Goal: Task Accomplishment & Management: Use online tool/utility

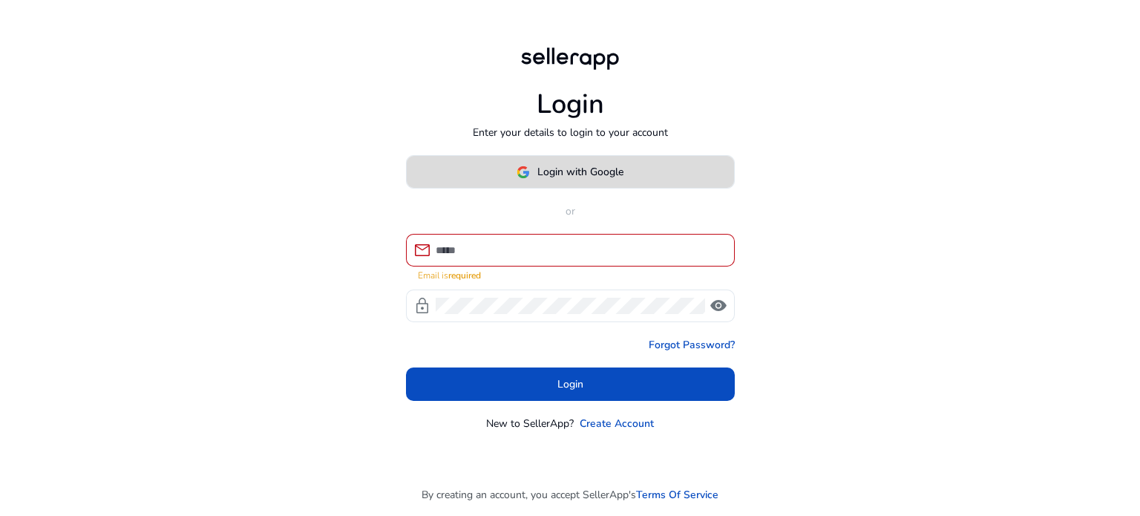
click at [608, 185] on button "Login with Google" at bounding box center [570, 171] width 329 height 33
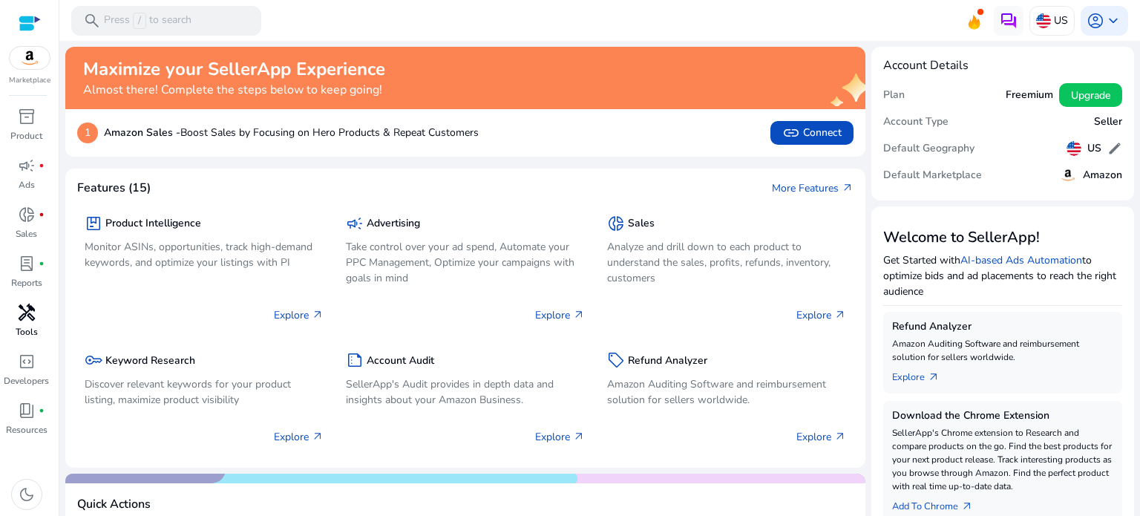
click at [42, 314] on div "handyman" at bounding box center [27, 313] width 42 height 24
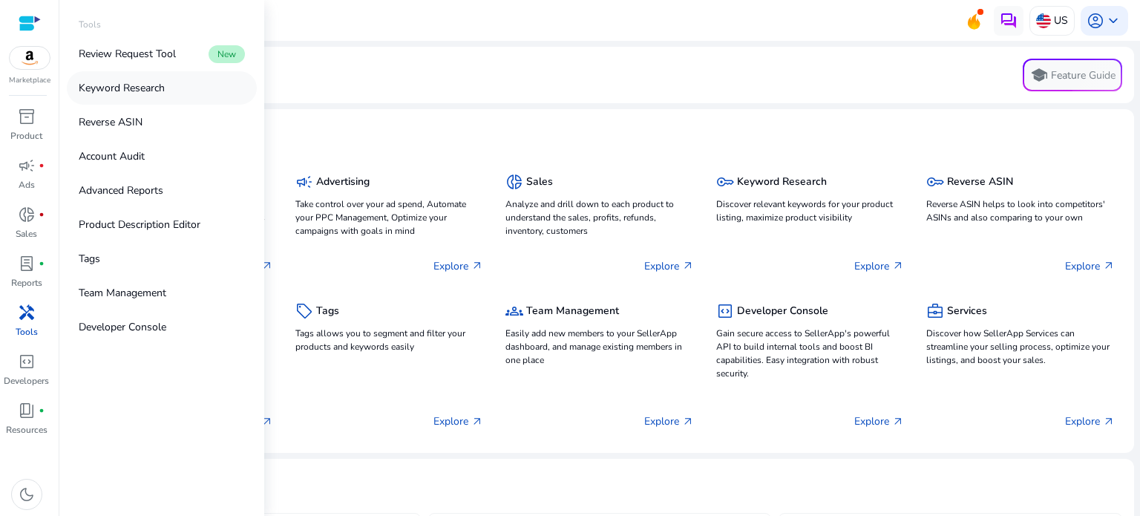
click at [131, 97] on link "Keyword Research" at bounding box center [162, 87] width 190 height 33
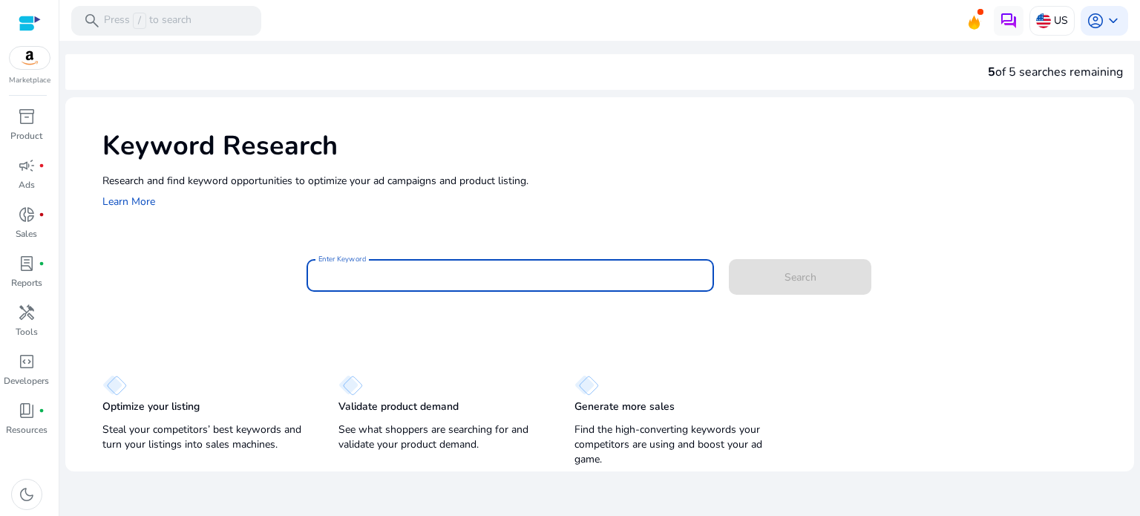
click at [400, 275] on input "Enter Keyword" at bounding box center [510, 275] width 384 height 16
type input "*******"
click at [729, 259] on button "Search" at bounding box center [800, 277] width 142 height 36
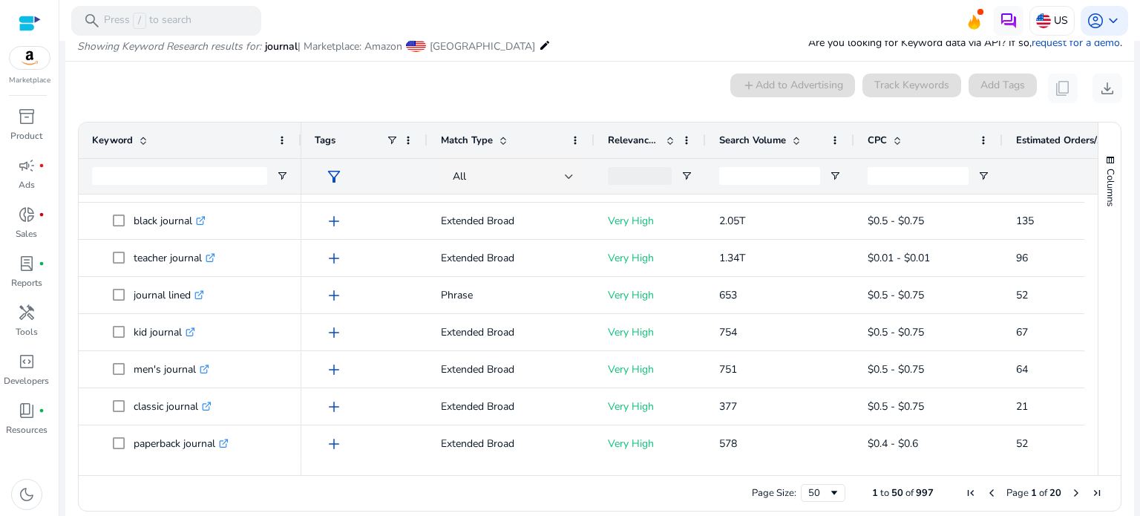
scroll to position [1587, 0]
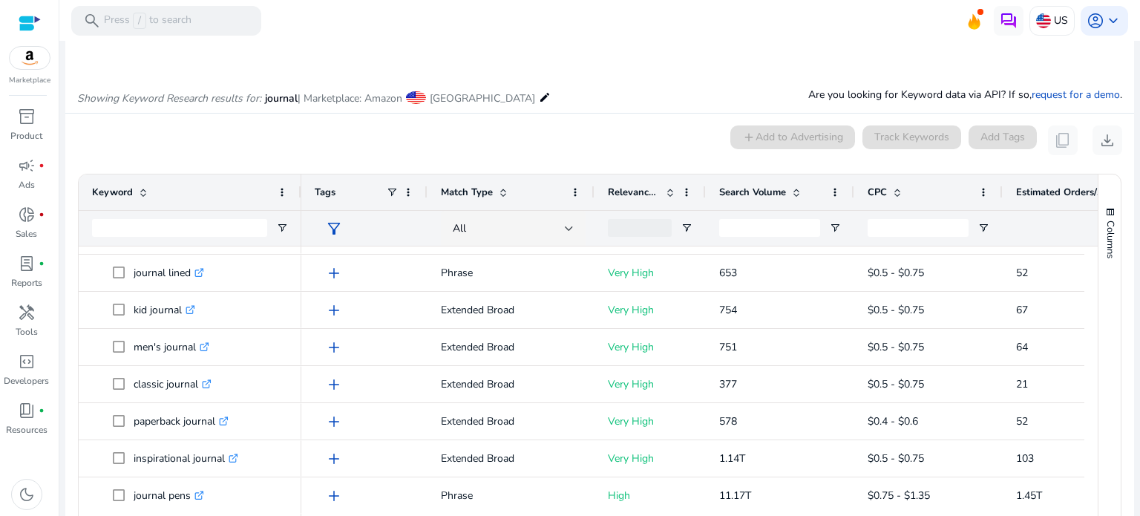
click at [1088, 497] on div at bounding box center [1090, 379] width 13 height 267
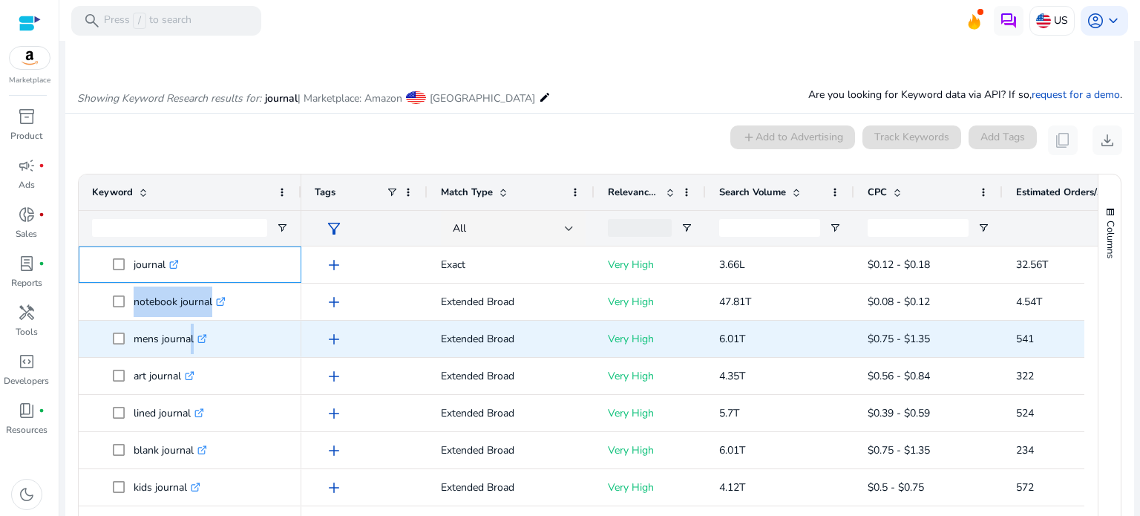
drag, startPoint x: 96, startPoint y: 259, endPoint x: 183, endPoint y: 341, distance: 119.2
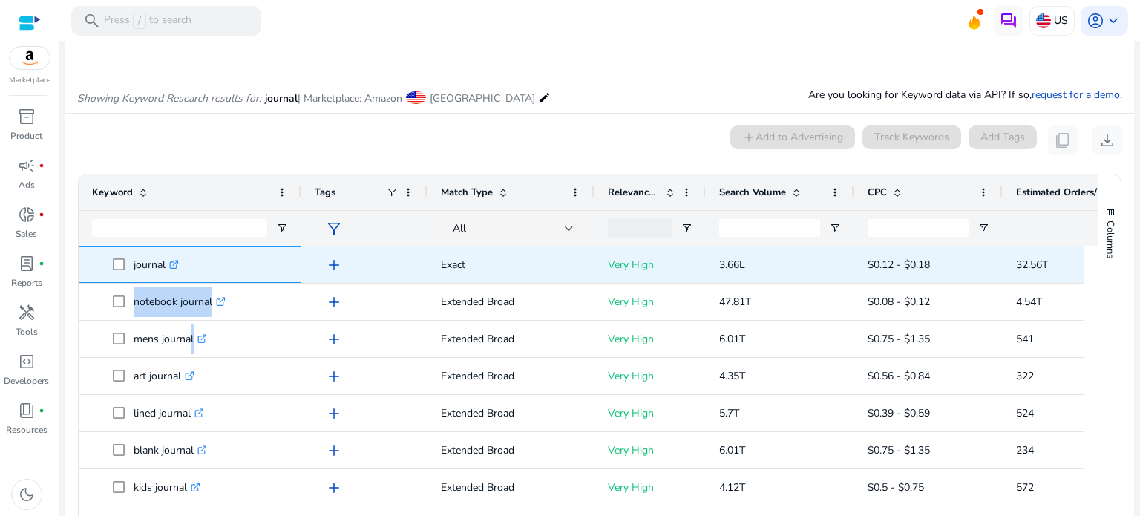
click at [92, 264] on span "journal .st0{fill:#2c8af8}" at bounding box center [190, 264] width 196 height 30
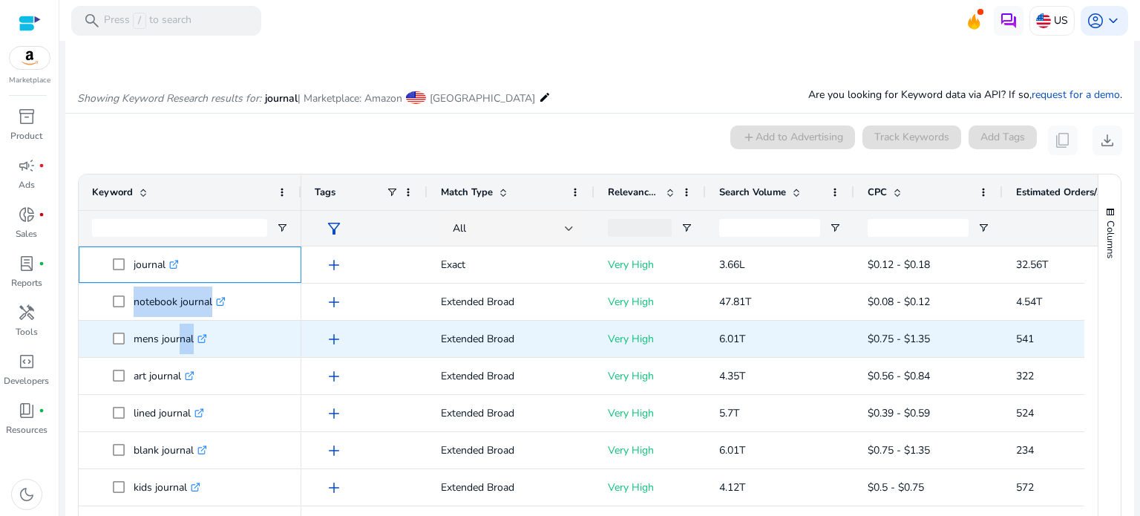
drag, startPoint x: 104, startPoint y: 262, endPoint x: 176, endPoint y: 334, distance: 101.8
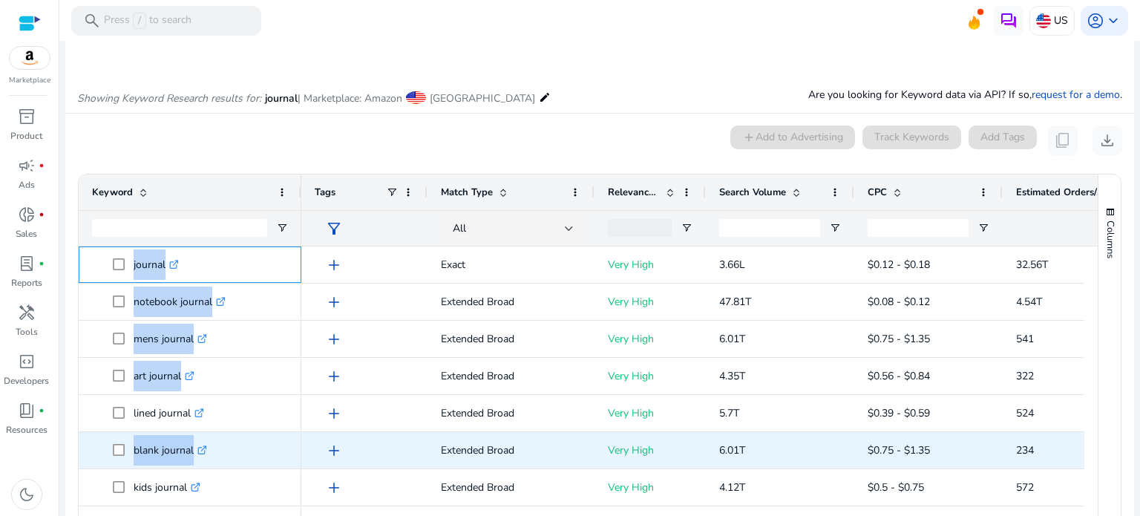
drag, startPoint x: 238, startPoint y: 252, endPoint x: 116, endPoint y: 442, distance: 226.0
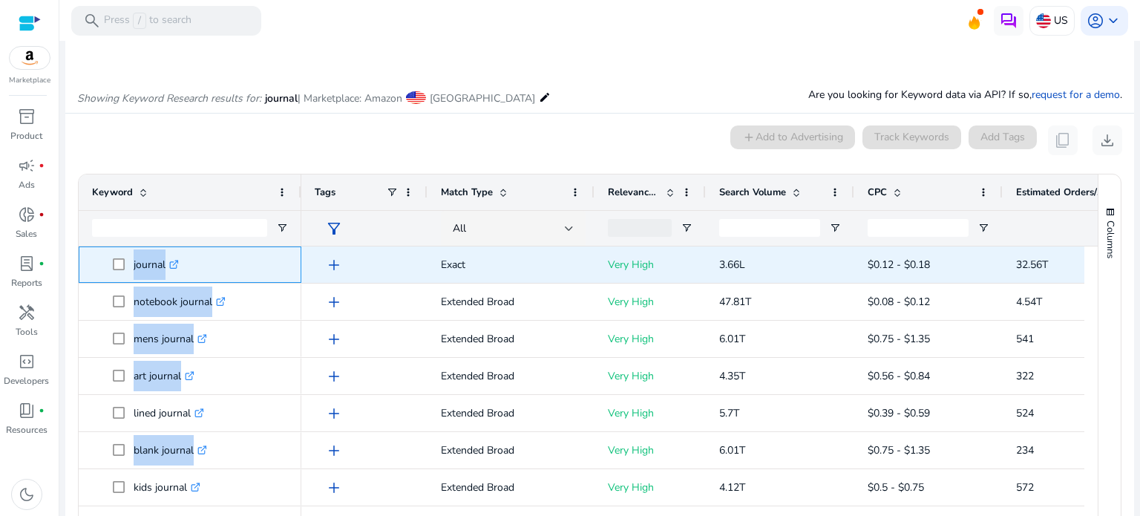
click at [89, 267] on div "journal .st0{fill:#2c8af8}" at bounding box center [190, 264] width 223 height 36
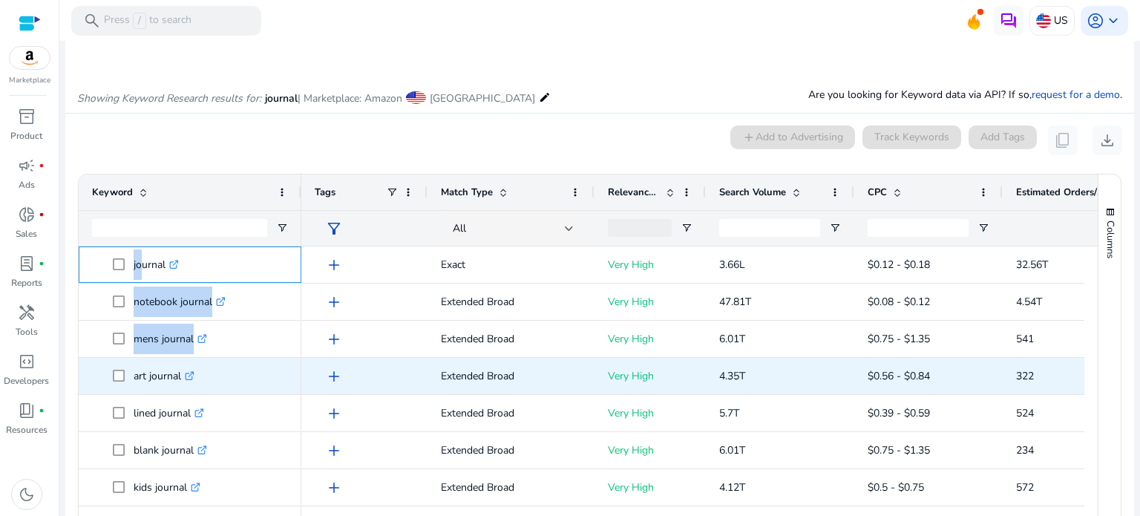
drag, startPoint x: 134, startPoint y: 246, endPoint x: 240, endPoint y: 365, distance: 159.2
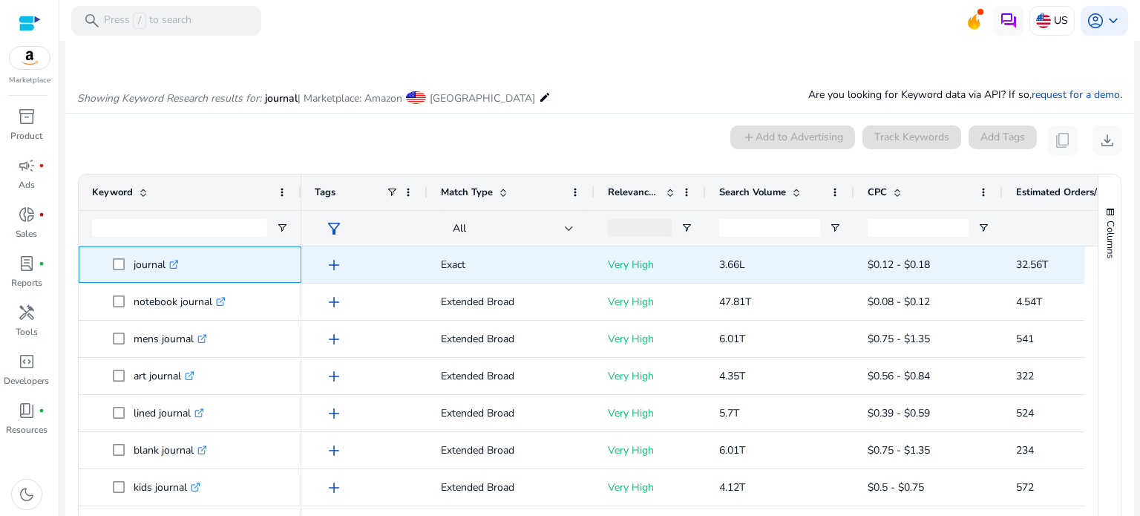
click at [234, 259] on span "journal .st0{fill:#2c8af8}" at bounding box center [200, 264] width 175 height 30
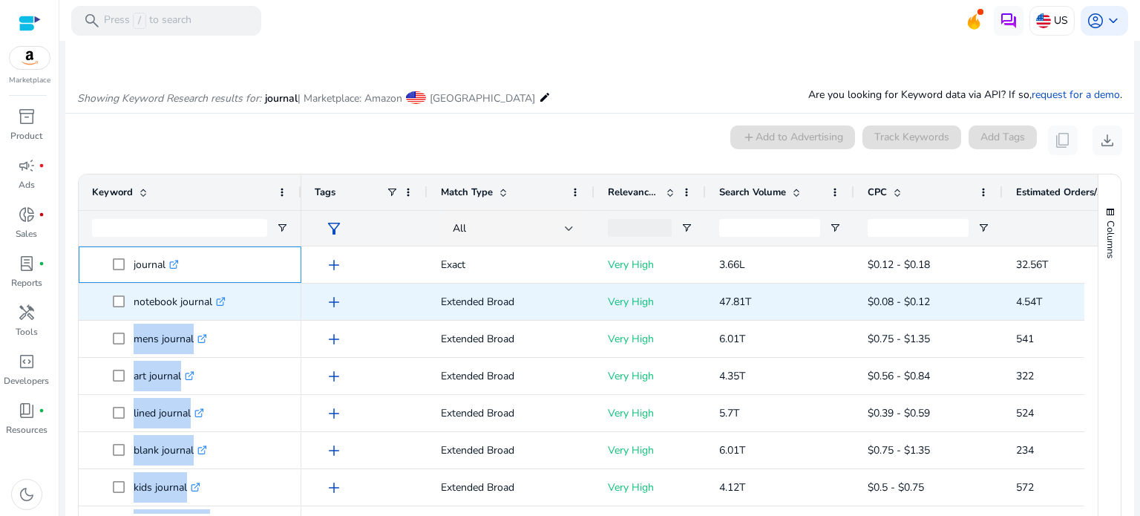
drag, startPoint x: 234, startPoint y: 259, endPoint x: 128, endPoint y: 302, distance: 115.2
copy div ".st0{fill:#2c8af8} small journal .st0{fill:#2c8af8} womens journal .st0{fill:#2…"
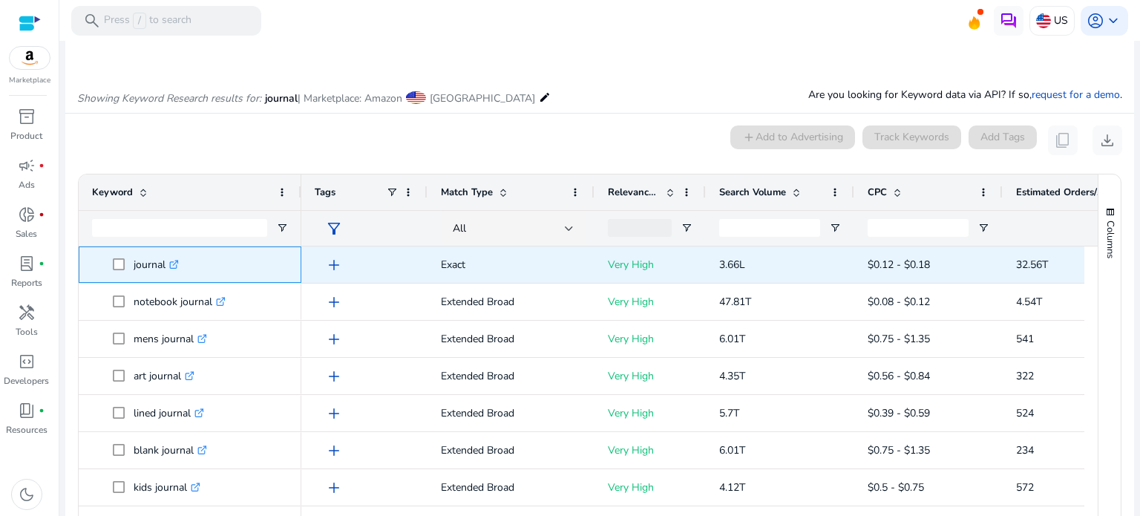
click at [145, 277] on p "journal .st0{fill:#2c8af8}" at bounding box center [156, 264] width 45 height 30
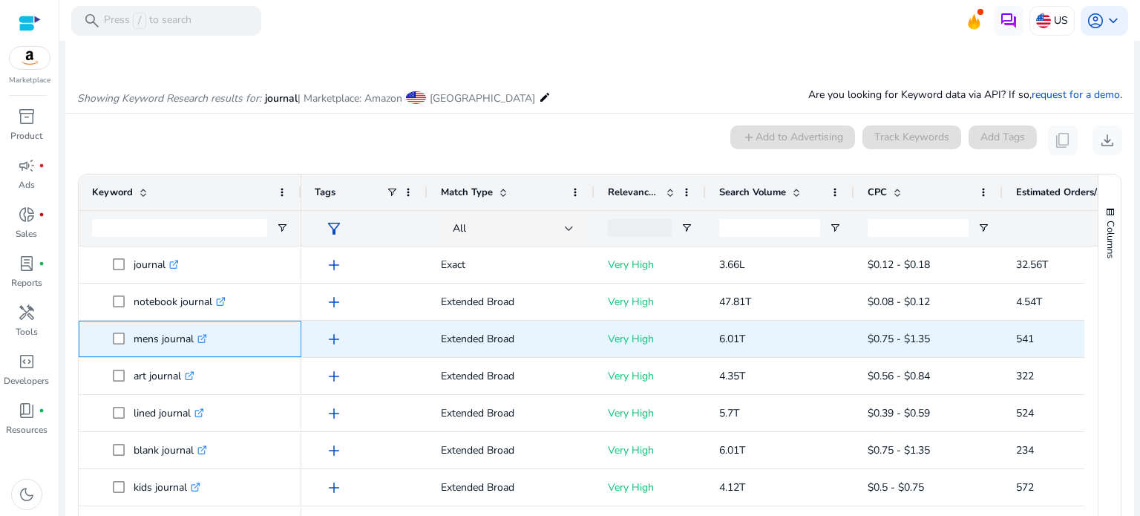
click at [197, 338] on link ".st0{fill:#2c8af8}" at bounding box center [200, 339] width 13 height 14
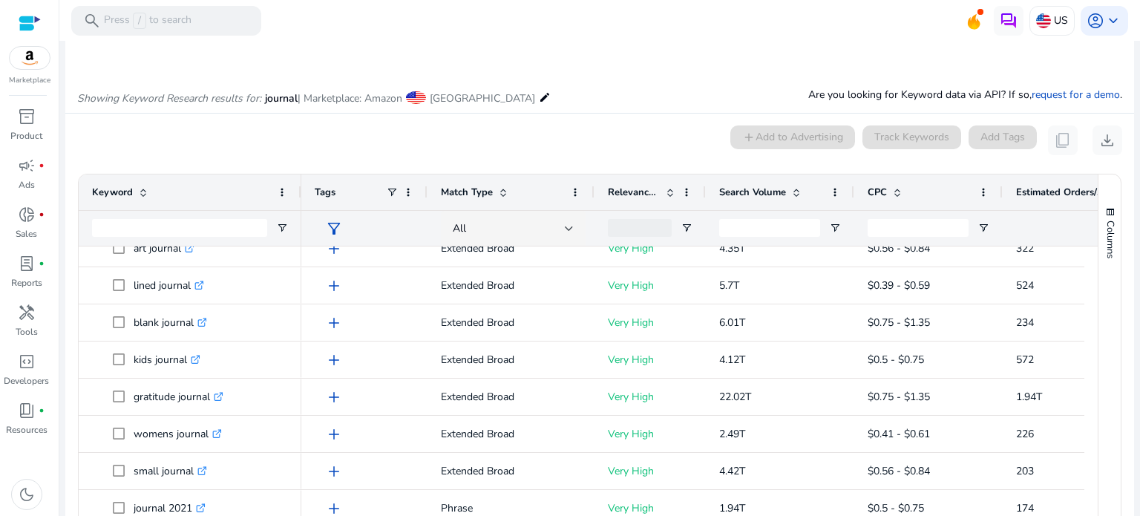
scroll to position [292, 0]
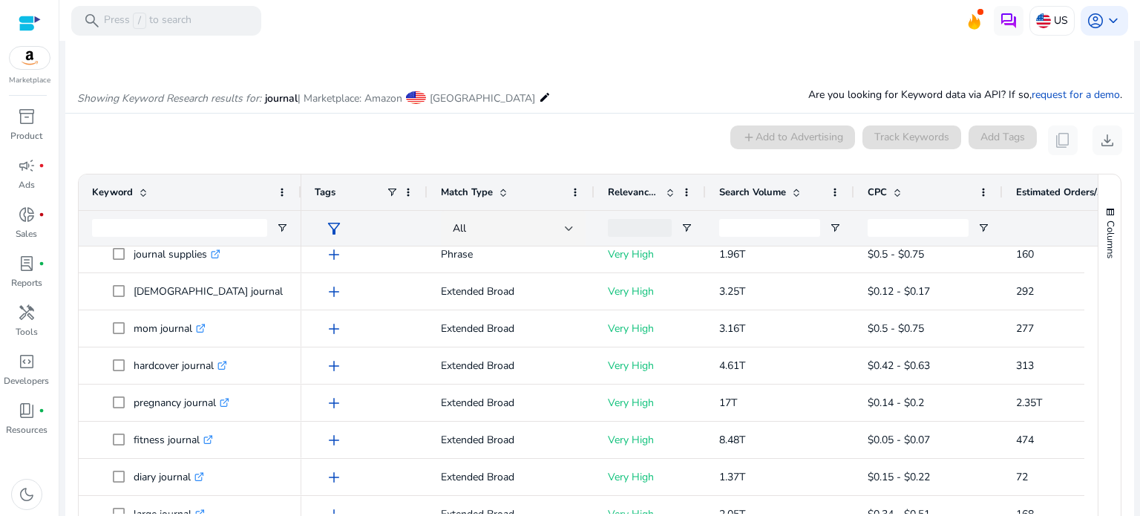
drag, startPoint x: 1085, startPoint y: 344, endPoint x: 1092, endPoint y: 355, distance: 14.0
click at [1092, 355] on div "Keyword Tags Match Type 3%" at bounding box center [600, 350] width 1042 height 352
click at [1098, 354] on div "Columns Keyword Column Labels Drag here to set column labels" at bounding box center [1109, 350] width 23 height 352
click at [1086, 352] on div "Keyword Tags Match Type 3%" at bounding box center [600, 350] width 1042 height 352
click at [1089, 353] on div at bounding box center [1090, 379] width 13 height 267
